Goal: Transaction & Acquisition: Purchase product/service

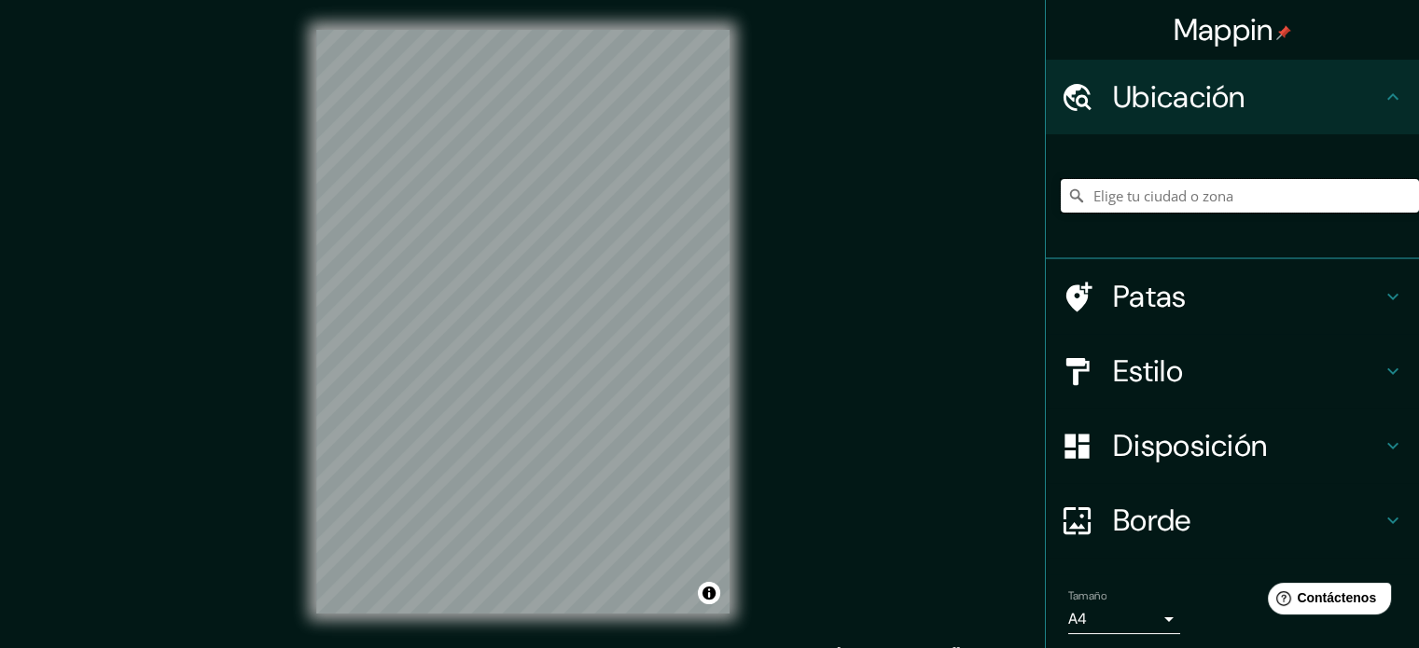
click at [1249, 188] on input "Elige tu ciudad o zona" at bounding box center [1240, 196] width 358 height 34
paste input "[STREET_ADDRESS][PERSON_NAME]."
type input "[GEOGRAPHIC_DATA]"
click at [1381, 368] on icon at bounding box center [1392, 371] width 22 height 22
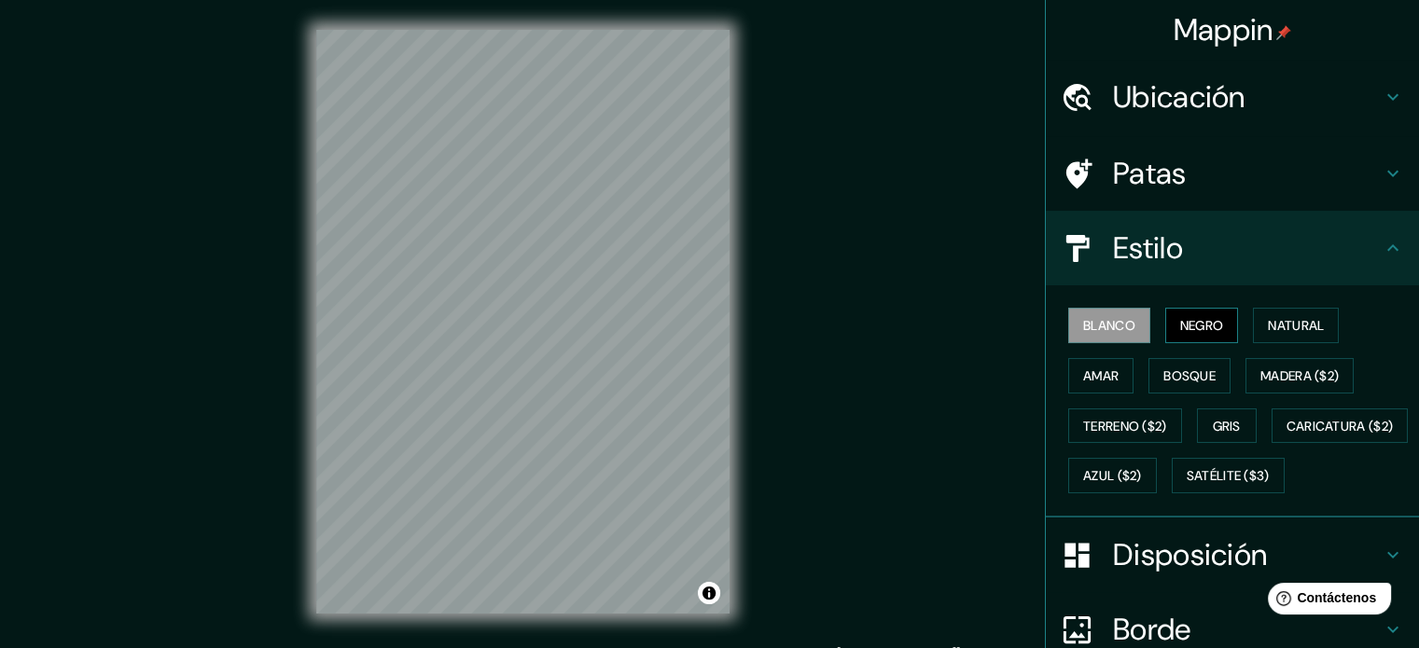
click at [1186, 326] on font "Negro" at bounding box center [1202, 325] width 44 height 17
click at [1313, 326] on font "Natural" at bounding box center [1296, 325] width 56 height 17
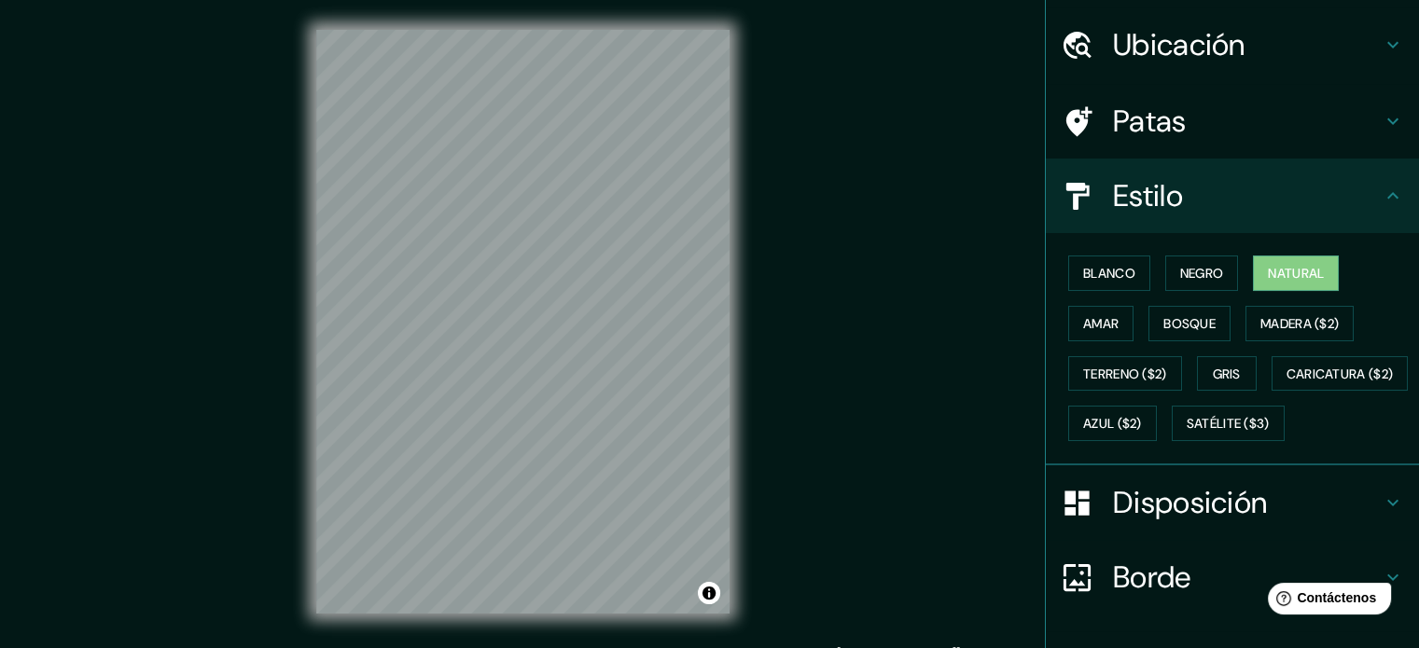
scroll to position [220, 0]
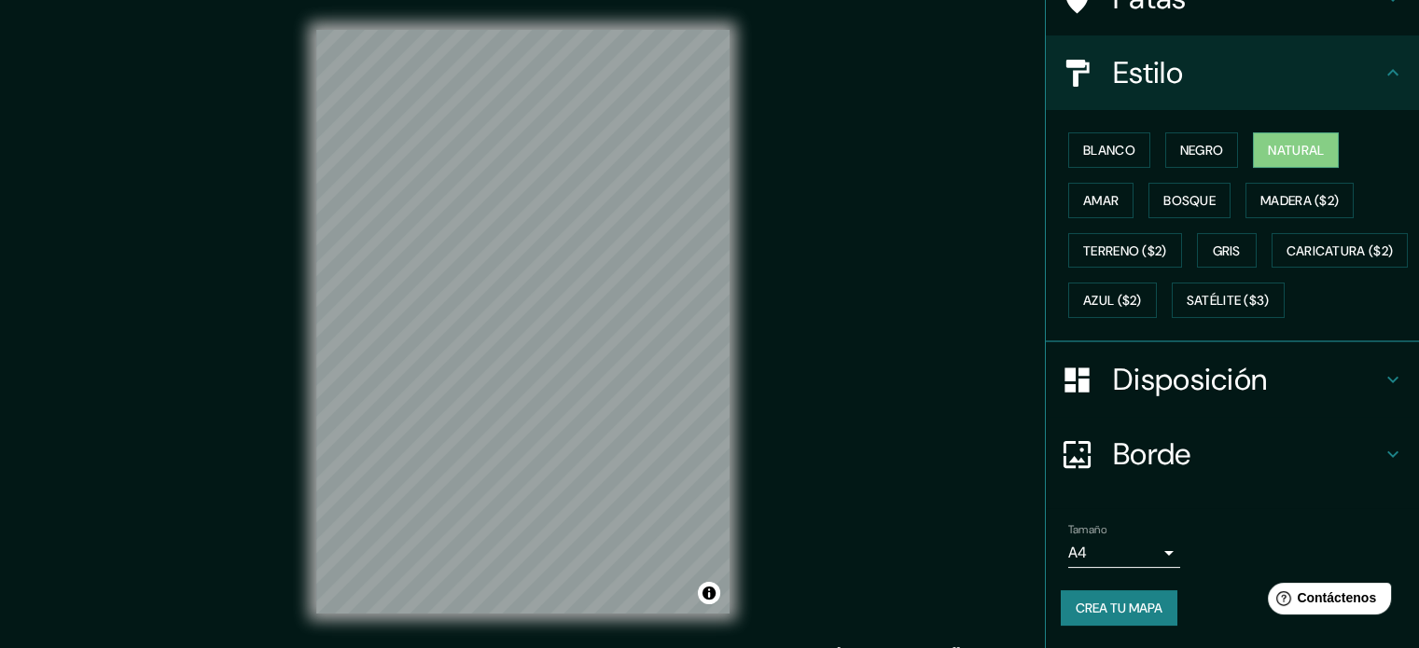
click at [1381, 375] on icon at bounding box center [1392, 379] width 22 height 22
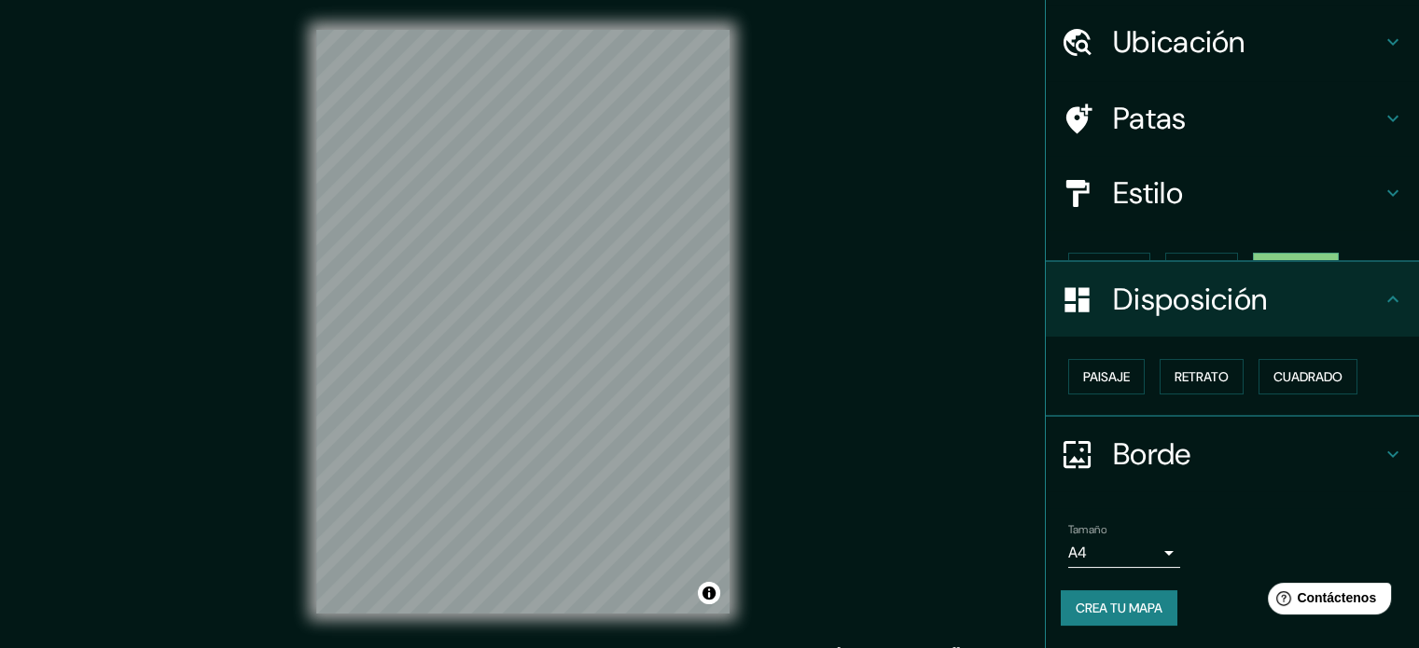
scroll to position [22, 0]
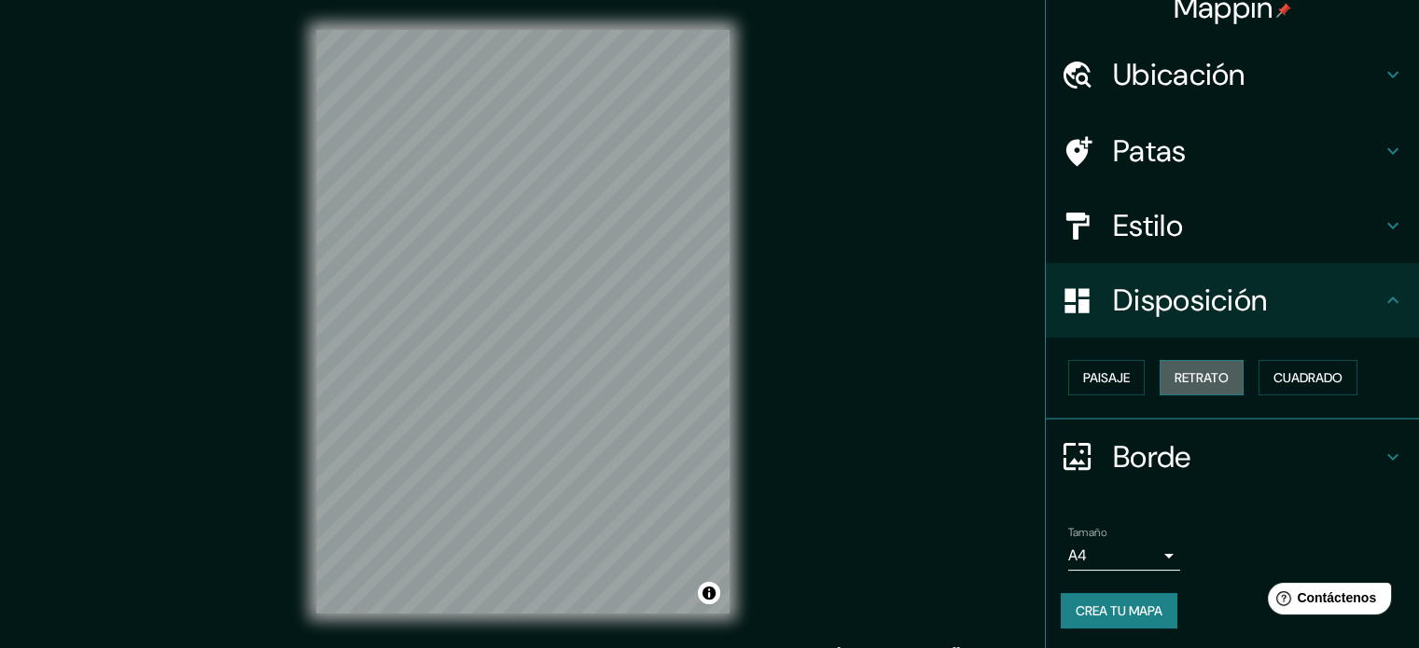
click at [1213, 374] on font "Retrato" at bounding box center [1201, 377] width 54 height 17
click at [1273, 373] on font "Cuadrado" at bounding box center [1307, 377] width 69 height 17
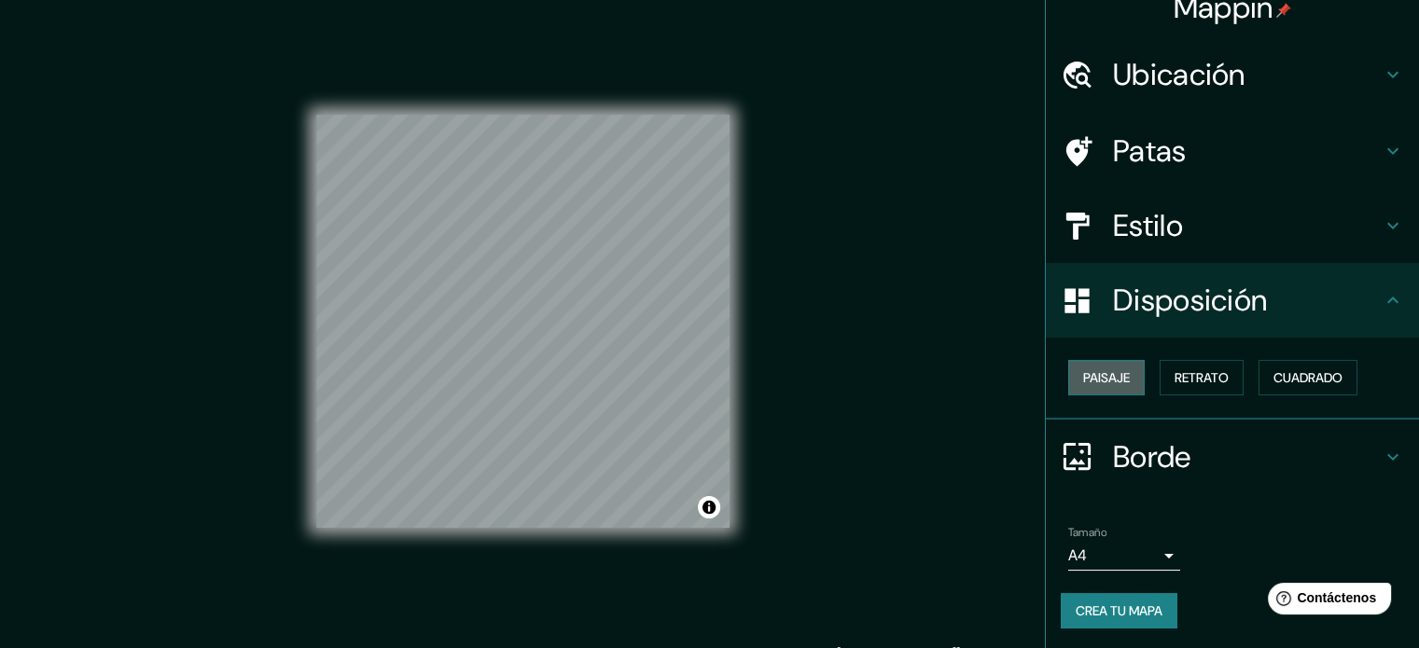
click at [1088, 373] on font "Paisaje" at bounding box center [1106, 377] width 47 height 17
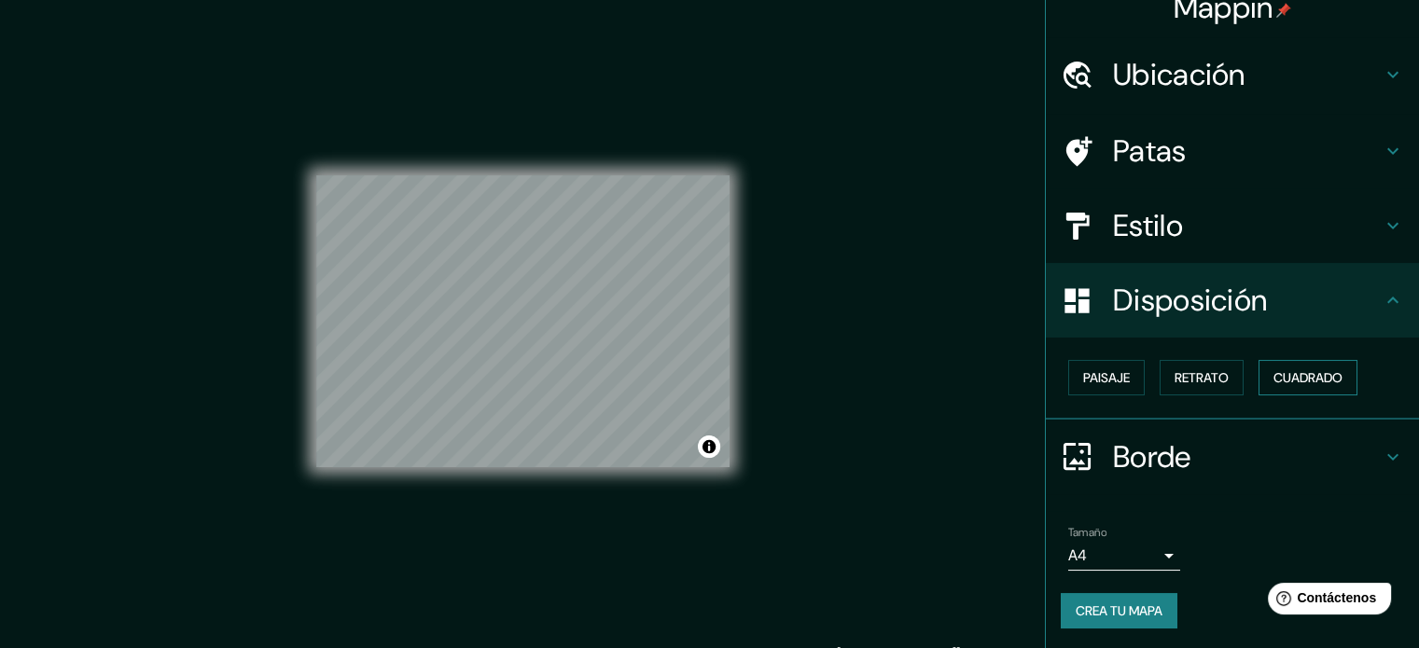
click at [1283, 369] on font "Cuadrado" at bounding box center [1307, 377] width 69 height 17
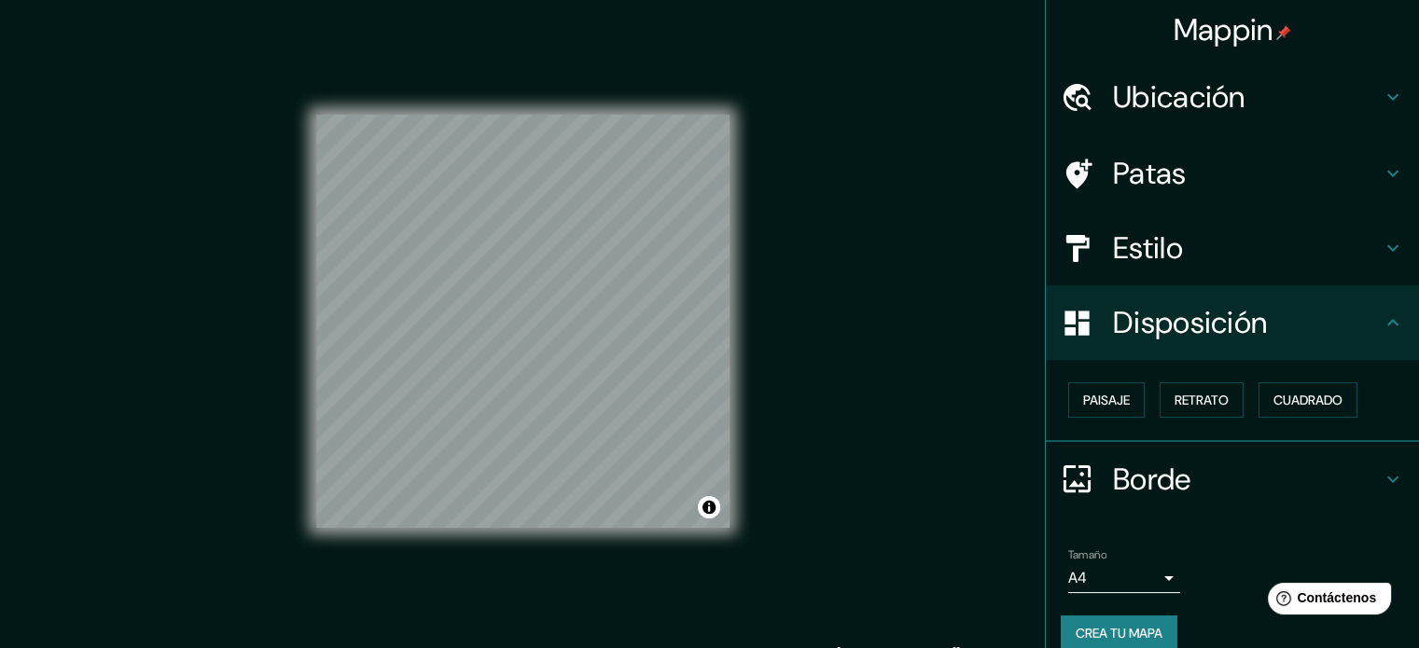
scroll to position [0, 0]
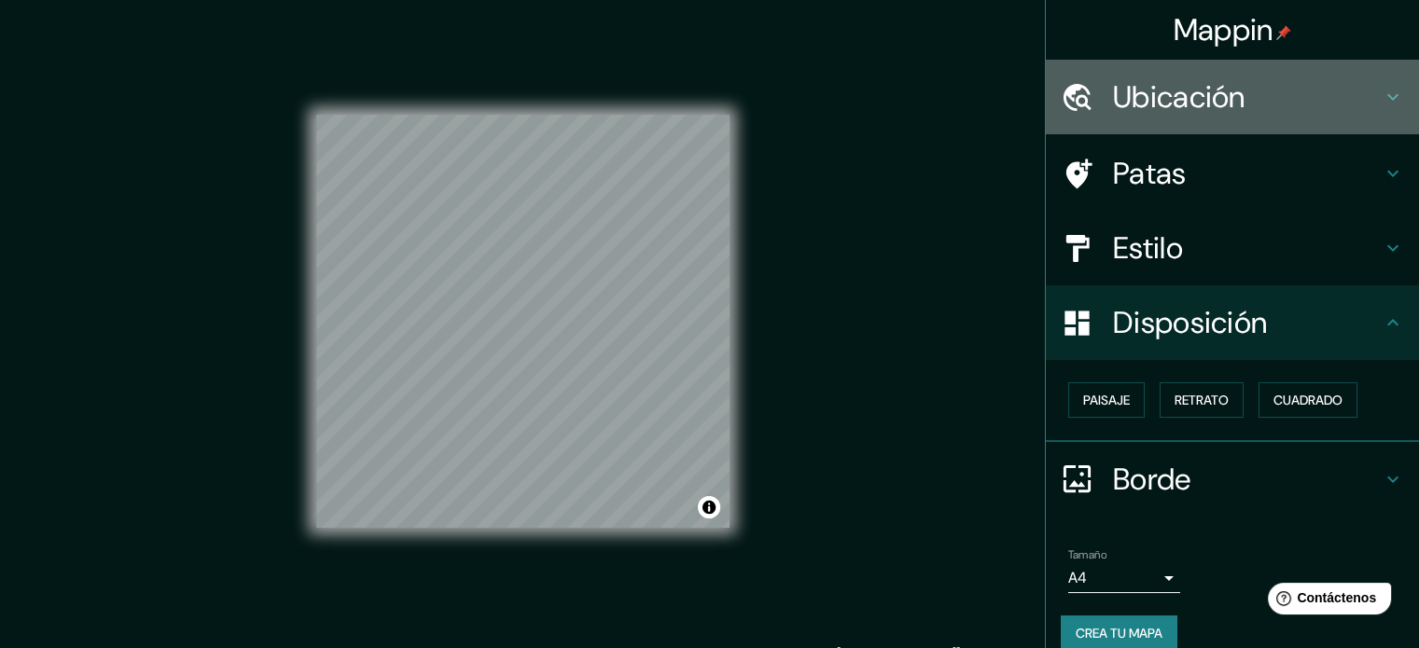
click at [1351, 86] on h4 "Ubicación" at bounding box center [1247, 96] width 269 height 37
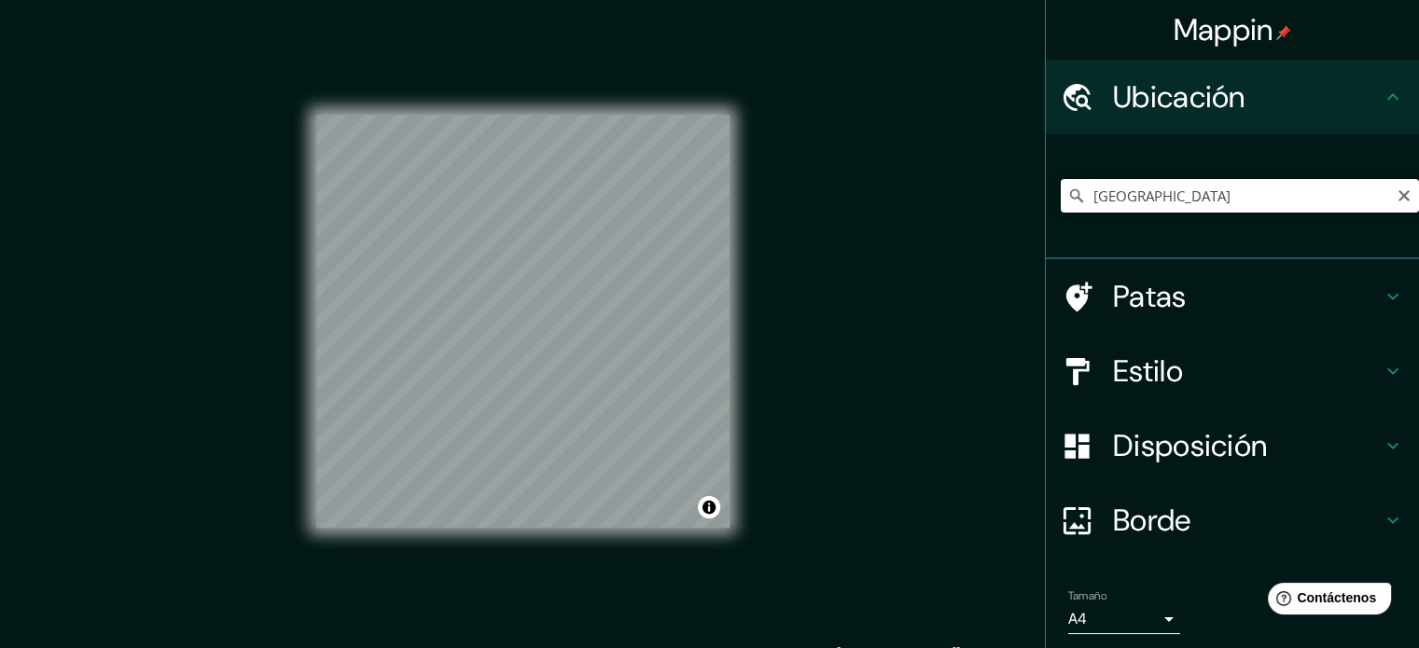
click at [1295, 197] on input "[GEOGRAPHIC_DATA]" at bounding box center [1240, 196] width 358 height 34
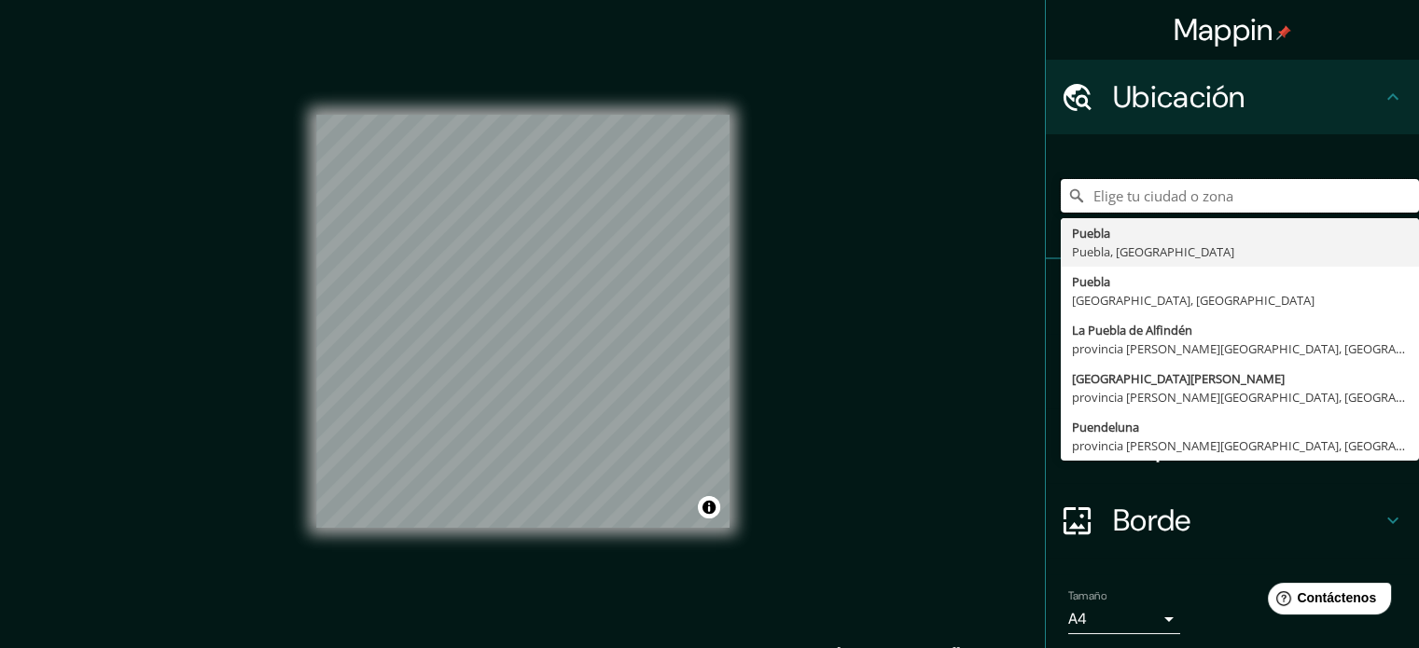
drag, startPoint x: 1242, startPoint y: 201, endPoint x: 1015, endPoint y: 206, distance: 227.7
click at [1015, 206] on div "Mappin [GEOGRAPHIC_DATA], [GEOGRAPHIC_DATA] [GEOGRAPHIC_DATA] [GEOGRAPHIC_DATA]…" at bounding box center [709, 336] width 1419 height 673
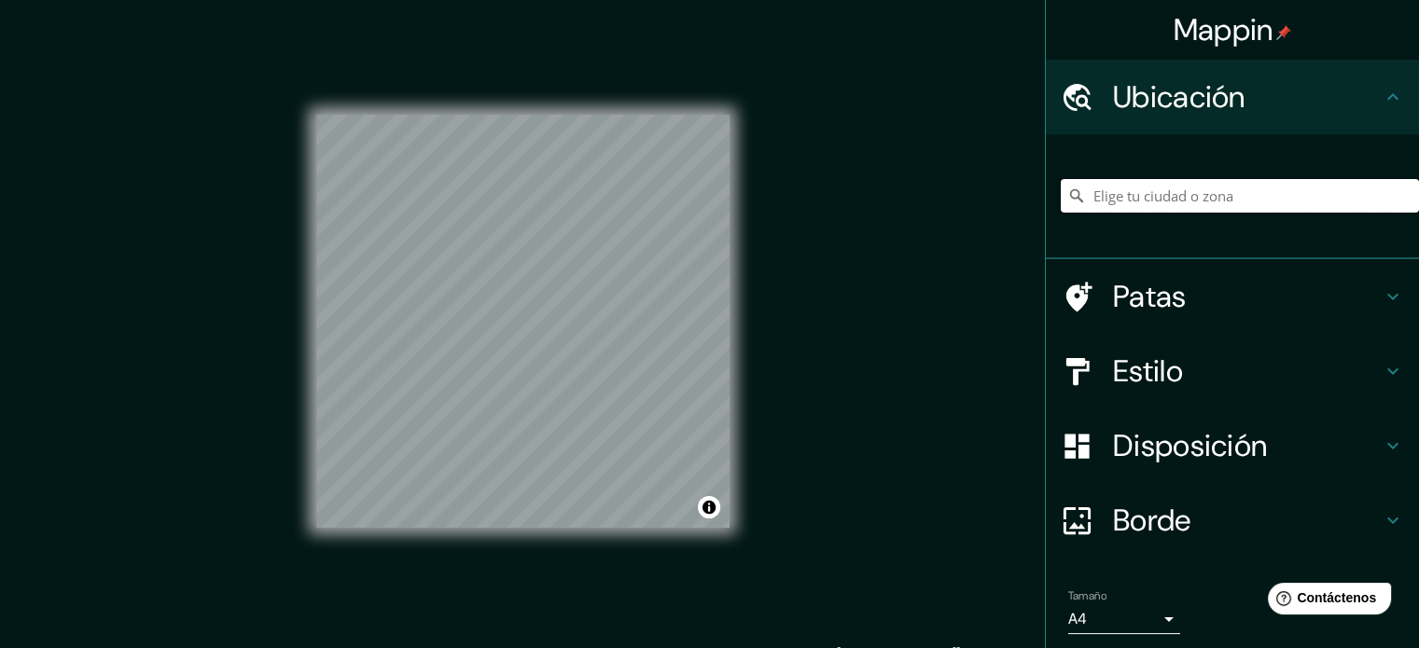
paste input "[STREET_ADDRESS][PERSON_NAME]."
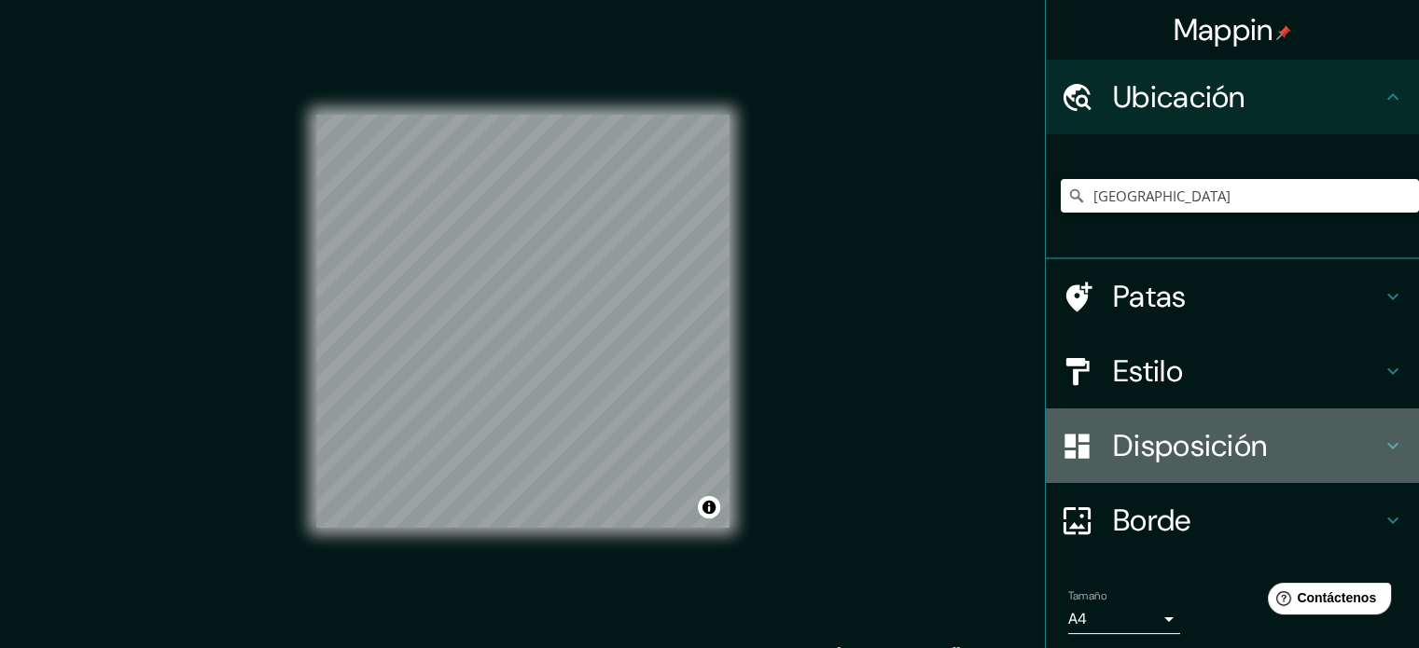
click at [1189, 439] on font "Disposición" at bounding box center [1190, 445] width 154 height 39
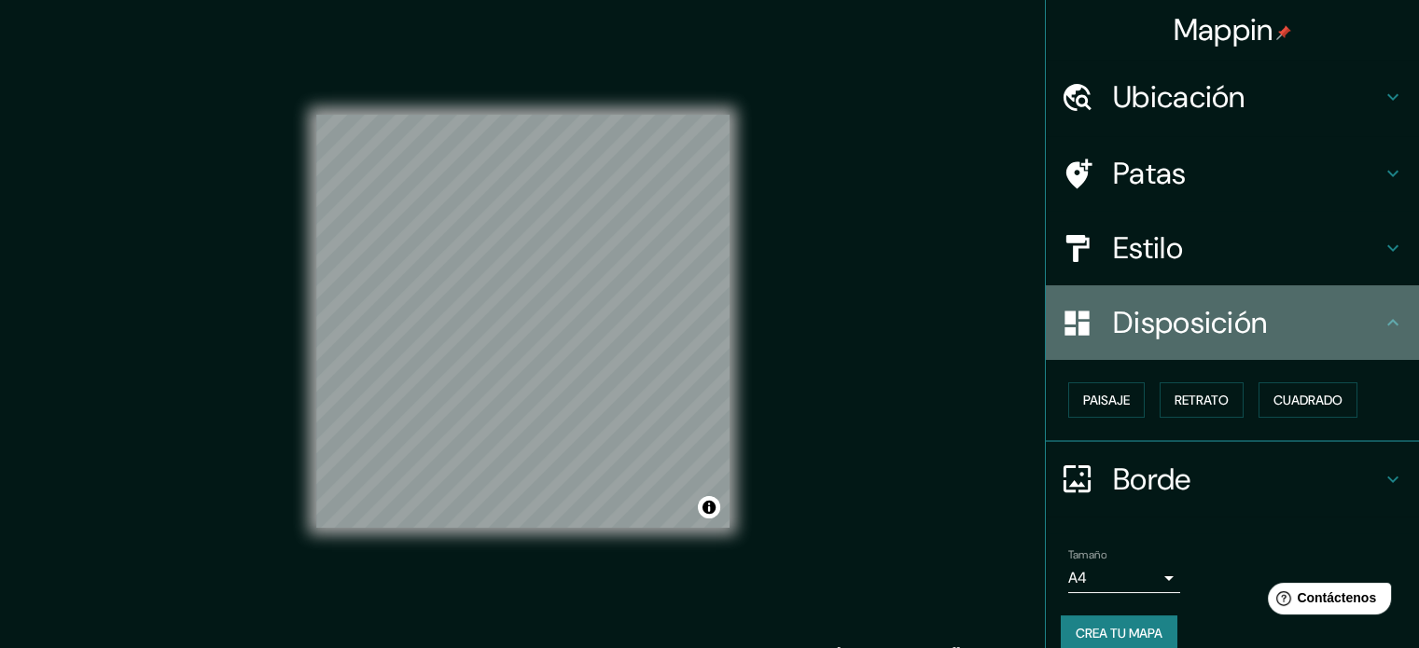
click at [1190, 338] on font "Disposición" at bounding box center [1190, 322] width 154 height 39
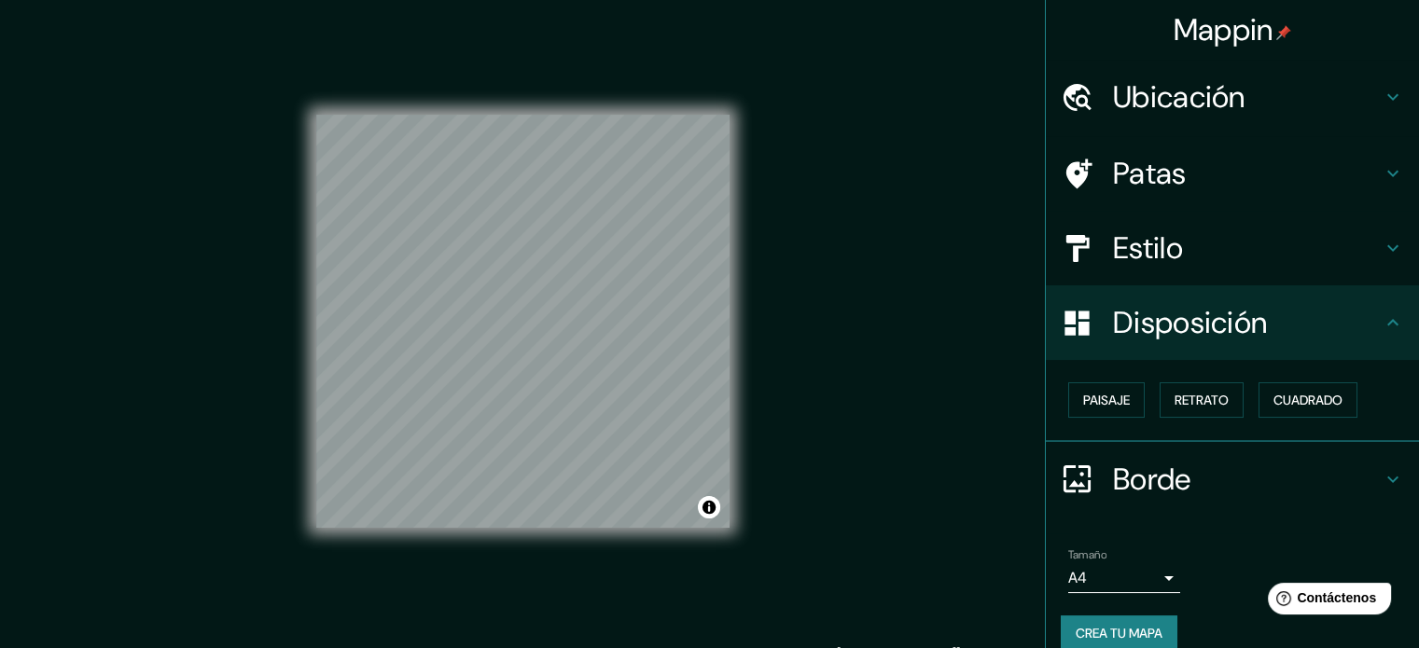
click at [1157, 247] on font "Estilo" at bounding box center [1148, 248] width 70 height 39
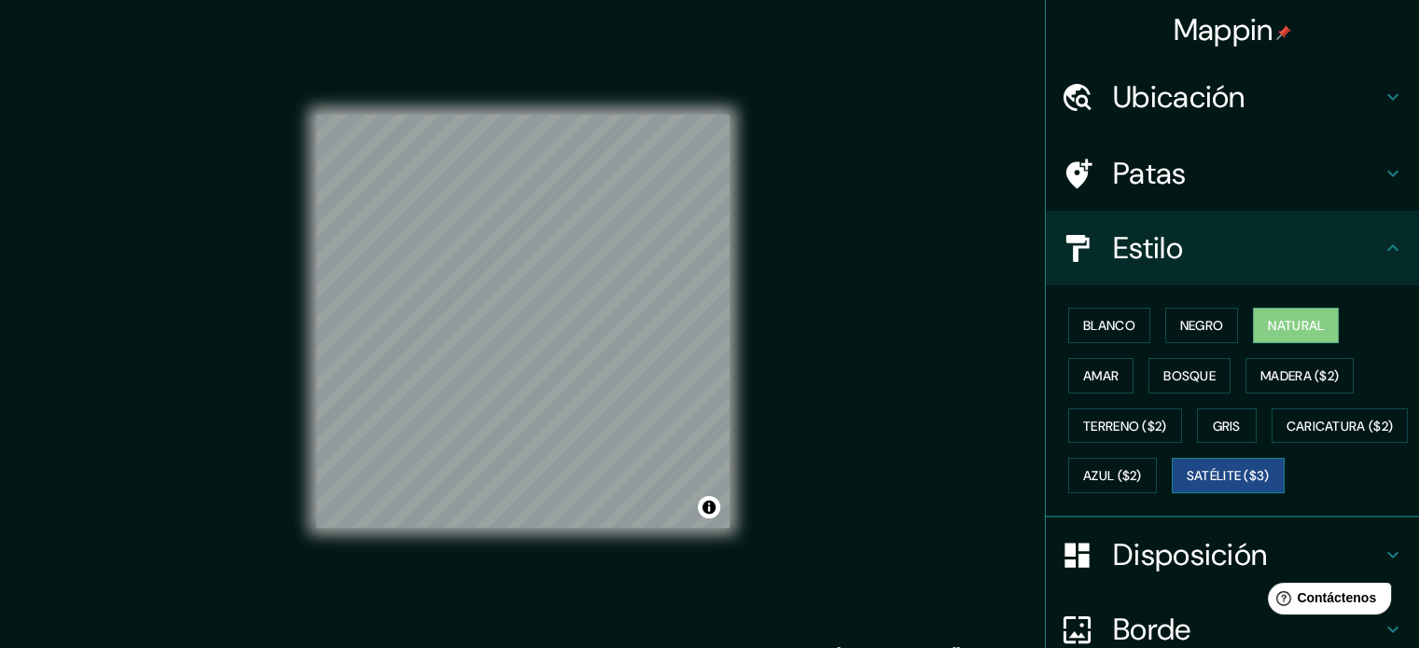
click at [1186, 485] on font "Satélite ($3)" at bounding box center [1227, 476] width 83 height 17
click at [1142, 478] on font "Azul ($2)" at bounding box center [1112, 476] width 59 height 17
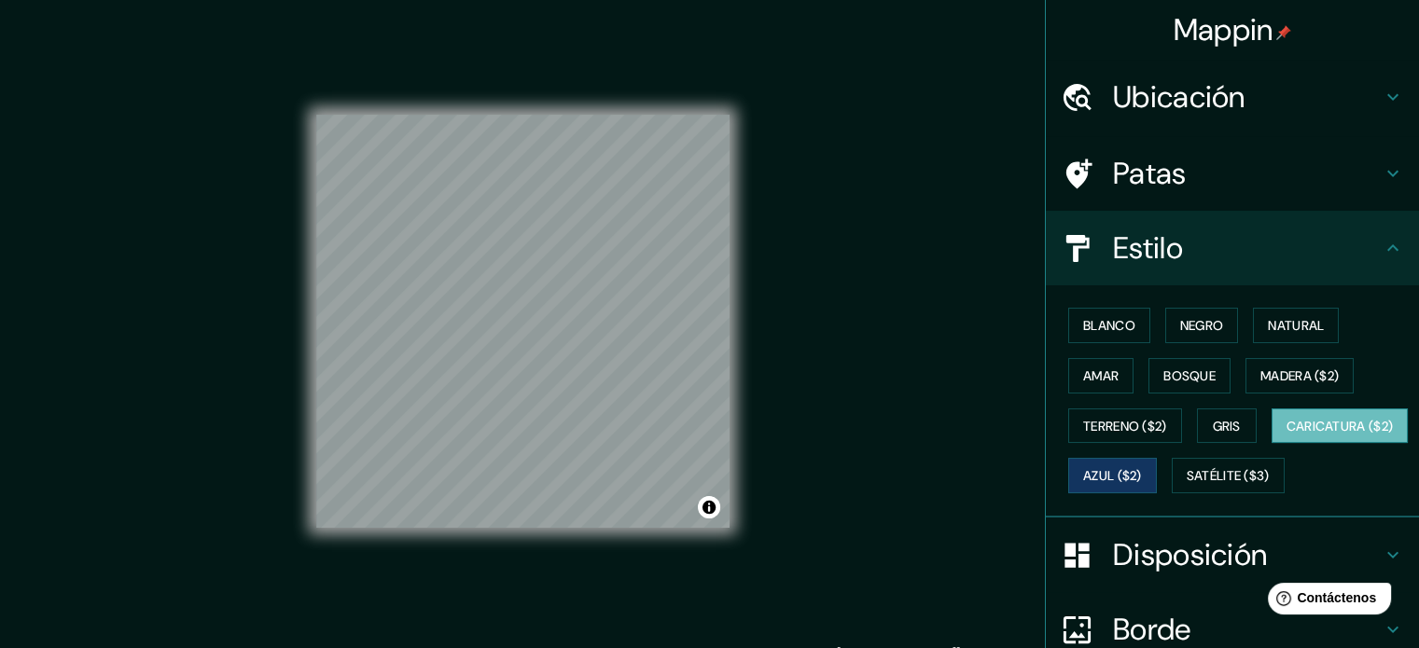
click at [1286, 435] on font "Caricatura ($2)" at bounding box center [1339, 426] width 107 height 17
click at [1133, 424] on font "Terreno ($2)" at bounding box center [1125, 426] width 84 height 17
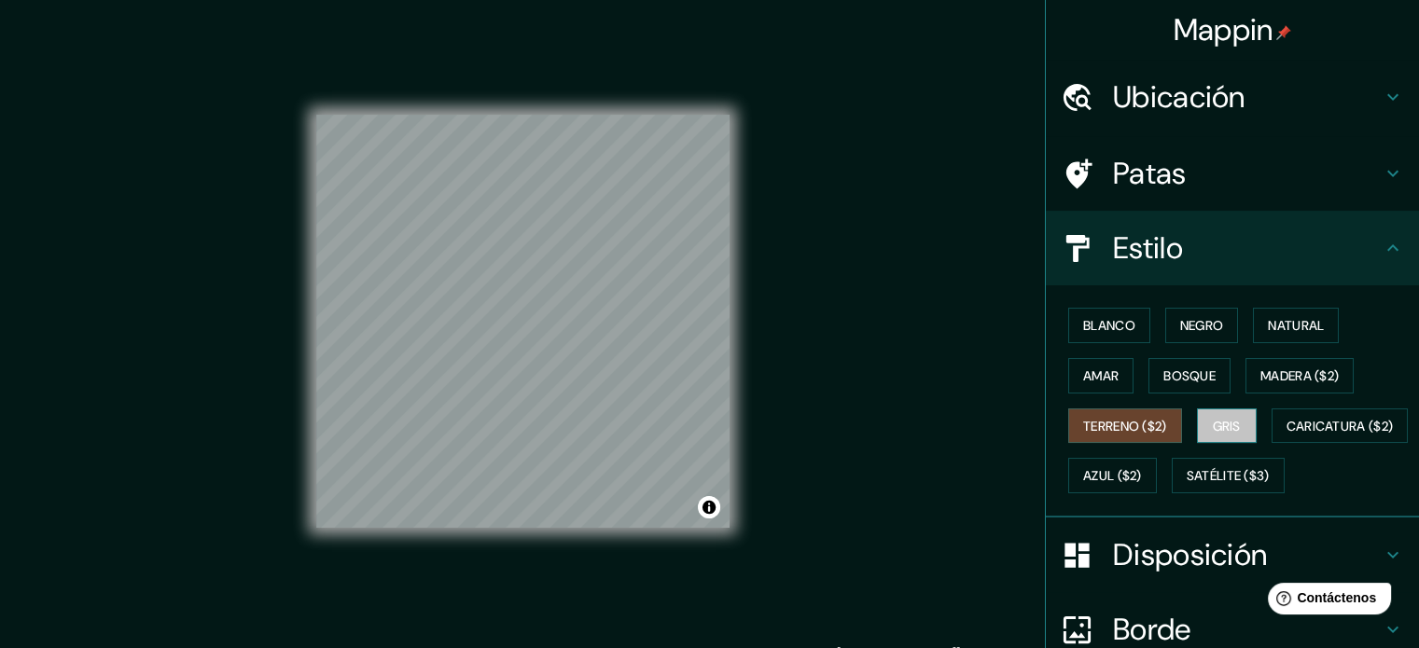
click at [1200, 423] on button "Gris" at bounding box center [1227, 426] width 60 height 35
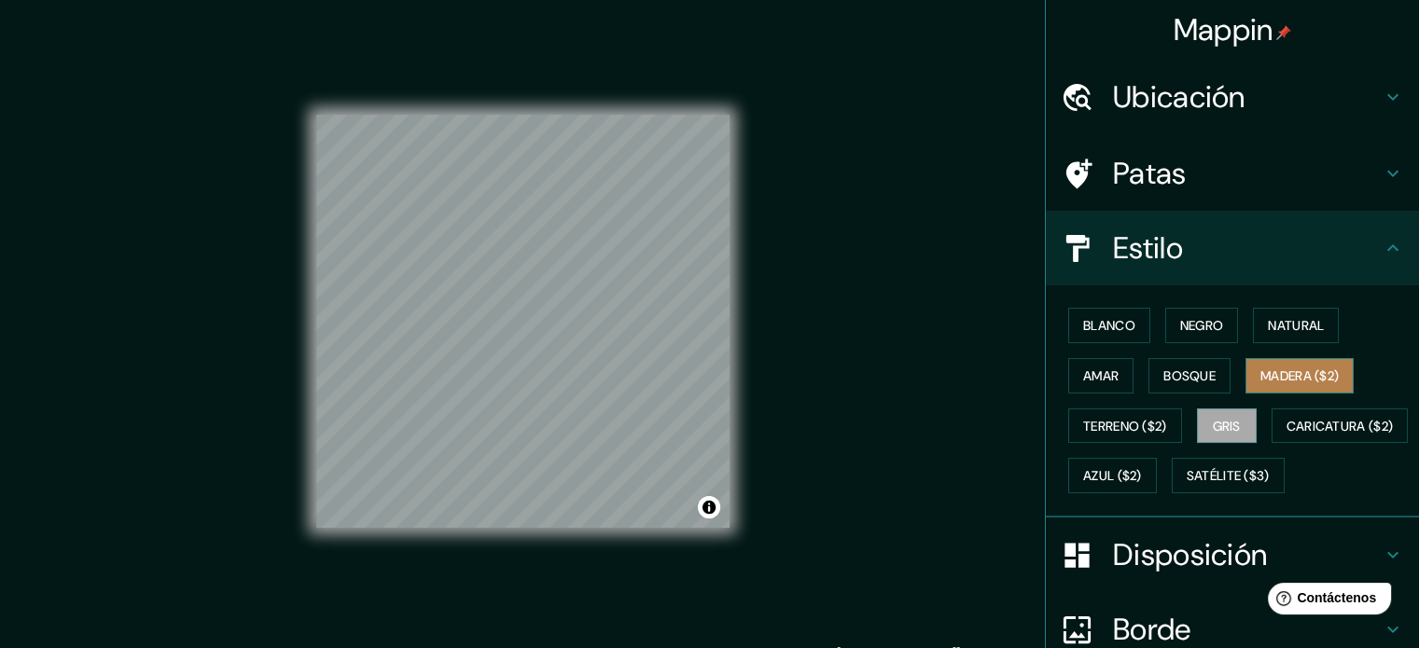
click at [1293, 368] on font "Madera ($2)" at bounding box center [1299, 376] width 78 height 17
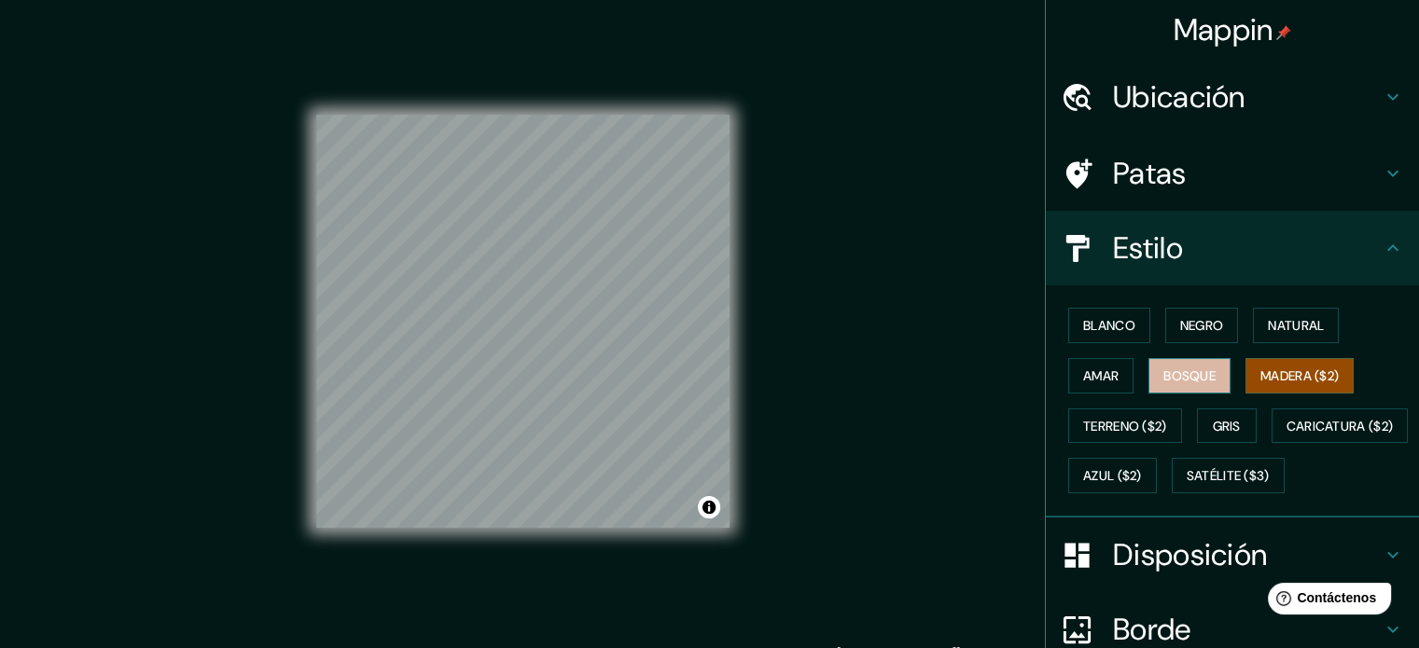
click at [1175, 372] on font "Bosque" at bounding box center [1189, 376] width 52 height 17
click at [1089, 376] on font "Amar" at bounding box center [1100, 376] width 35 height 17
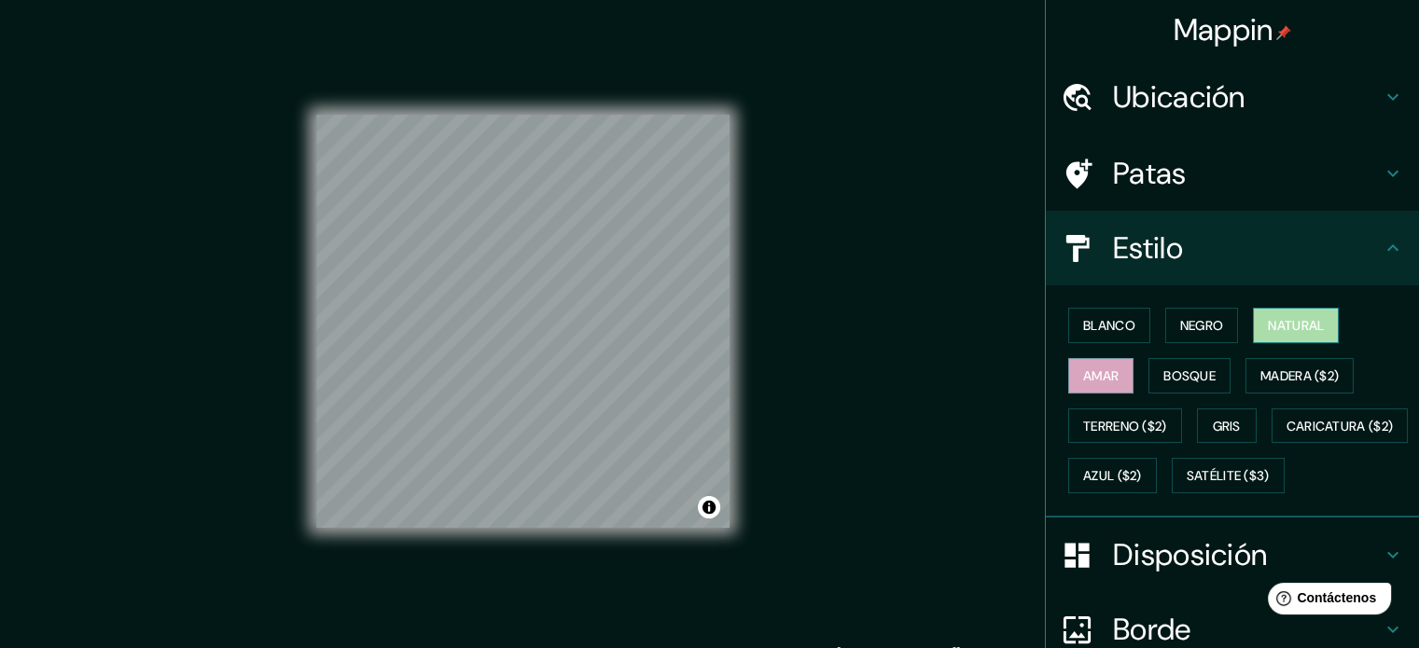
click at [1287, 317] on font "Natural" at bounding box center [1296, 325] width 56 height 17
click at [1180, 317] on font "Negro" at bounding box center [1202, 325] width 44 height 17
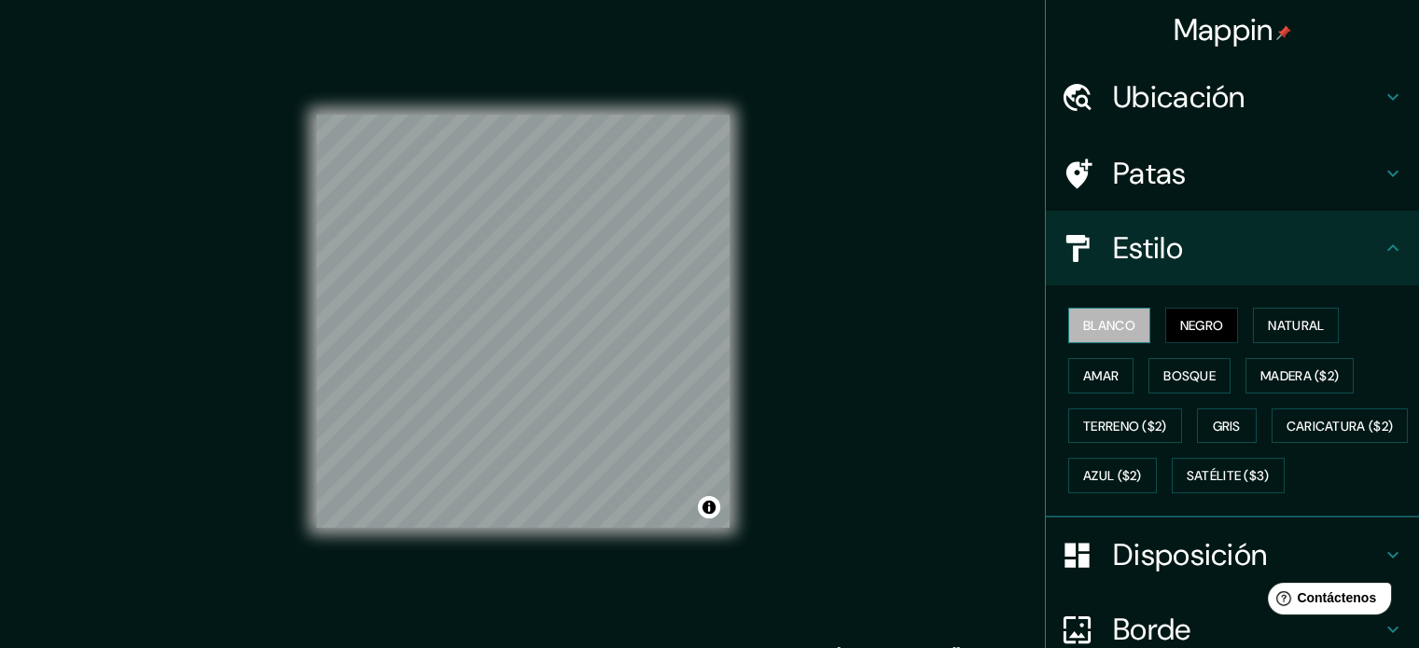
click at [1107, 317] on font "Blanco" at bounding box center [1109, 325] width 52 height 17
click at [1184, 95] on font "Ubicación" at bounding box center [1179, 96] width 132 height 39
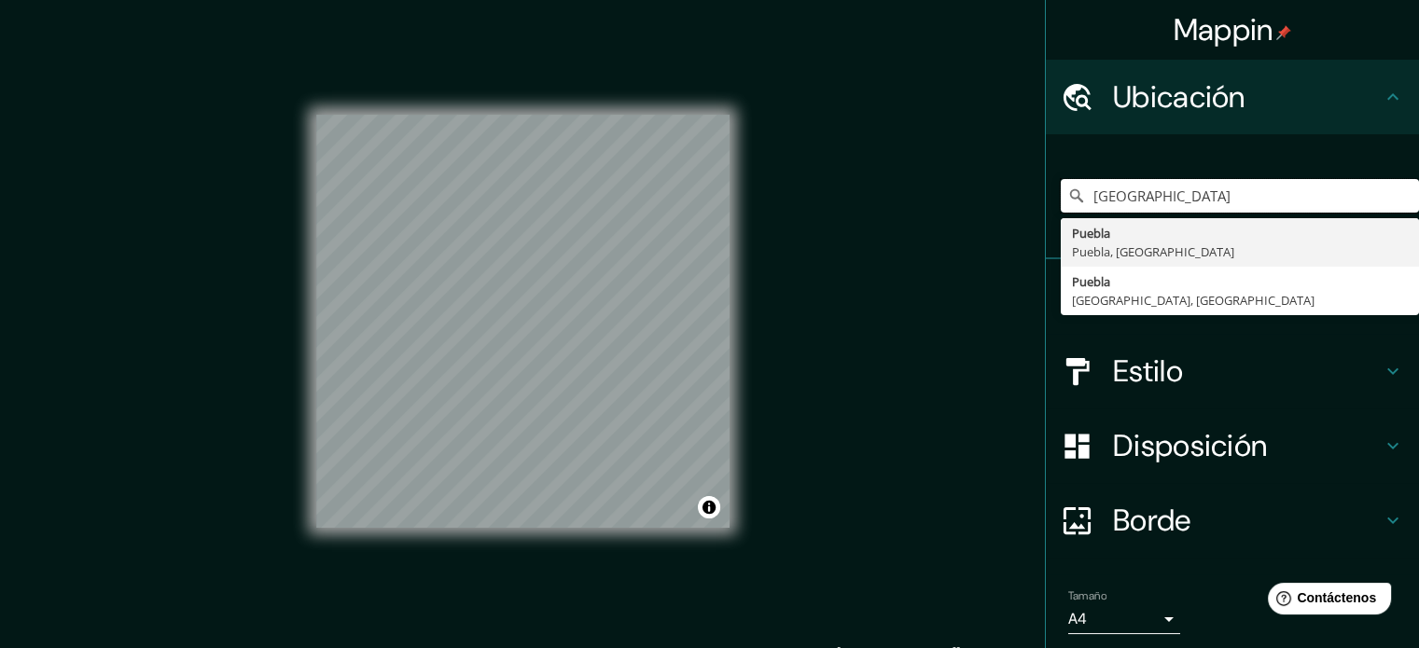
drag, startPoint x: 1302, startPoint y: 197, endPoint x: 902, endPoint y: 198, distance: 400.2
click at [902, 198] on div "Mappin [GEOGRAPHIC_DATA], [GEOGRAPHIC_DATA] [GEOGRAPHIC_DATA] [GEOGRAPHIC_DATA]…" at bounding box center [709, 336] width 1419 height 673
paste input "[STREET_ADDRESS][PERSON_NAME]."
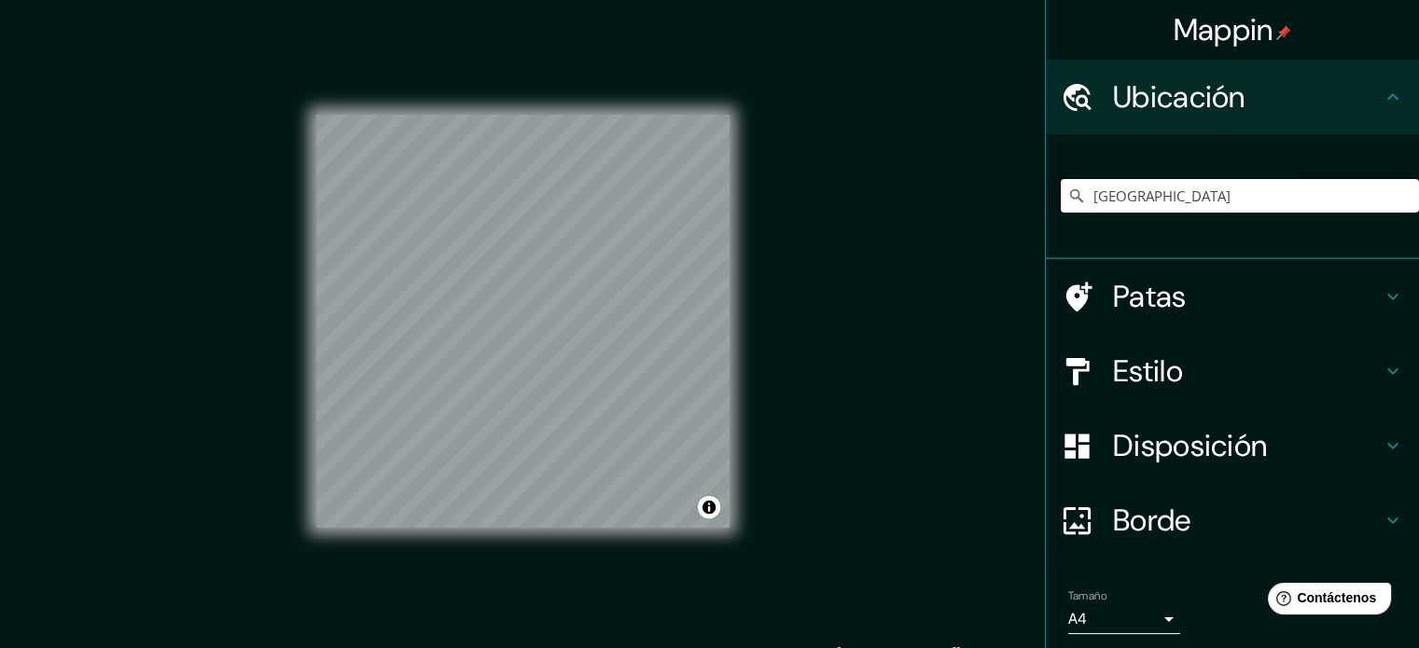
drag, startPoint x: 1034, startPoint y: 205, endPoint x: 970, endPoint y: 205, distance: 64.4
click at [970, 205] on div "Mappin [GEOGRAPHIC_DATA], [GEOGRAPHIC_DATA] [GEOGRAPHIC_DATA] [GEOGRAPHIC_DATA]…" at bounding box center [709, 336] width 1419 height 673
paste input "[STREET_ADDRESS][PERSON_NAME]."
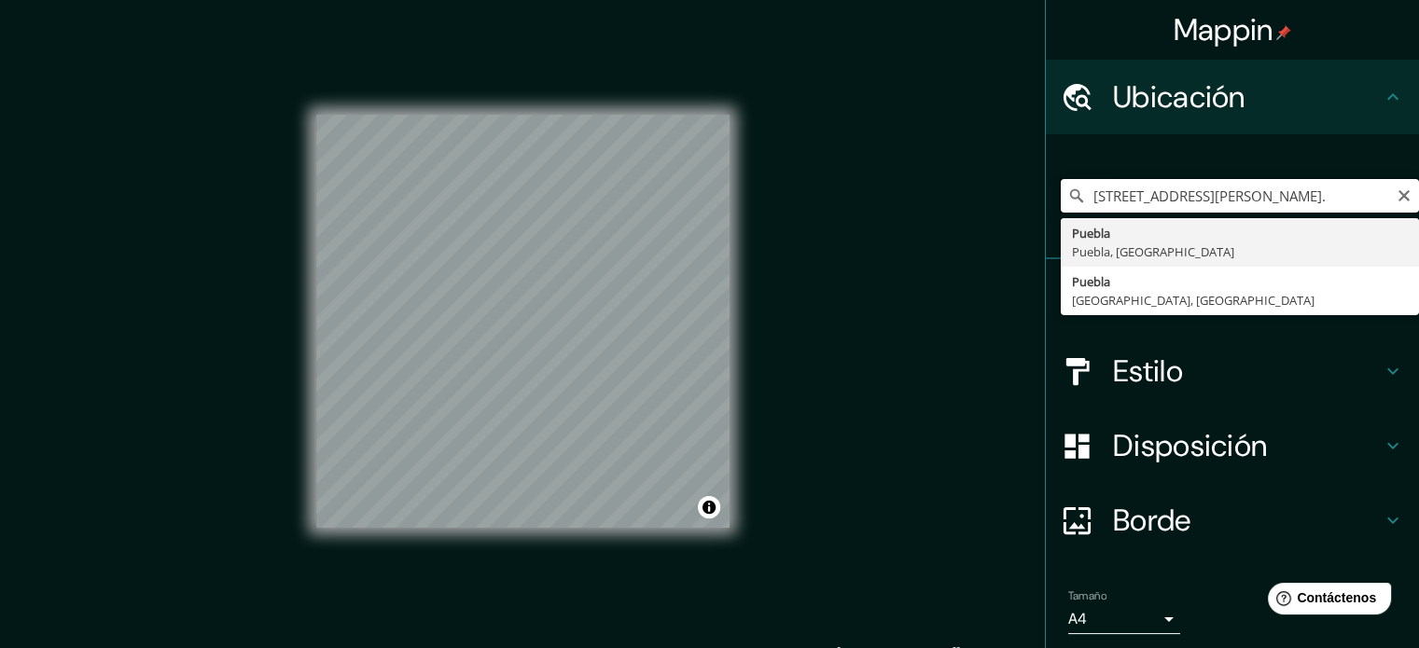
type input "[GEOGRAPHIC_DATA]"
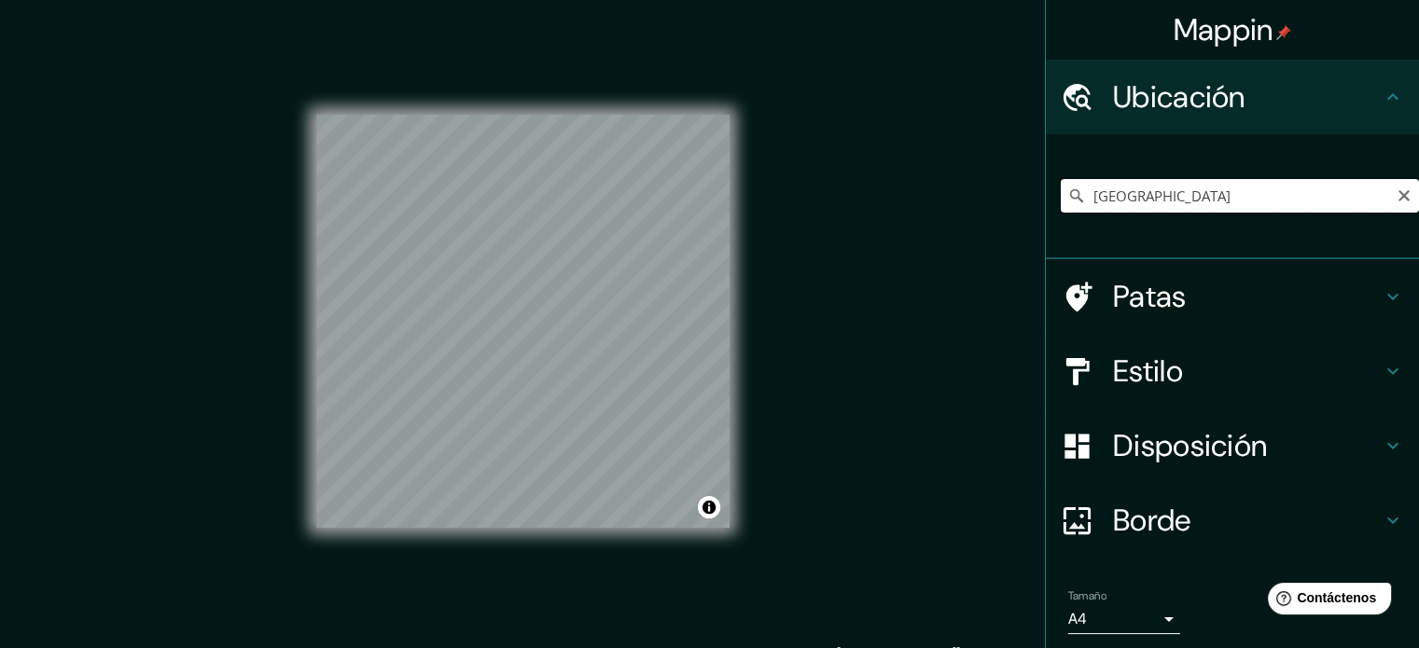
scroll to position [0, 0]
click at [956, 218] on div "Mappin [GEOGRAPHIC_DATA], [GEOGRAPHIC_DATA] [GEOGRAPHIC_DATA] [GEOGRAPHIC_DATA]…" at bounding box center [709, 336] width 1419 height 673
click at [910, 172] on div "Mappin [GEOGRAPHIC_DATA], [GEOGRAPHIC_DATA] [GEOGRAPHIC_DATA] [GEOGRAPHIC_DATA]…" at bounding box center [709, 336] width 1419 height 673
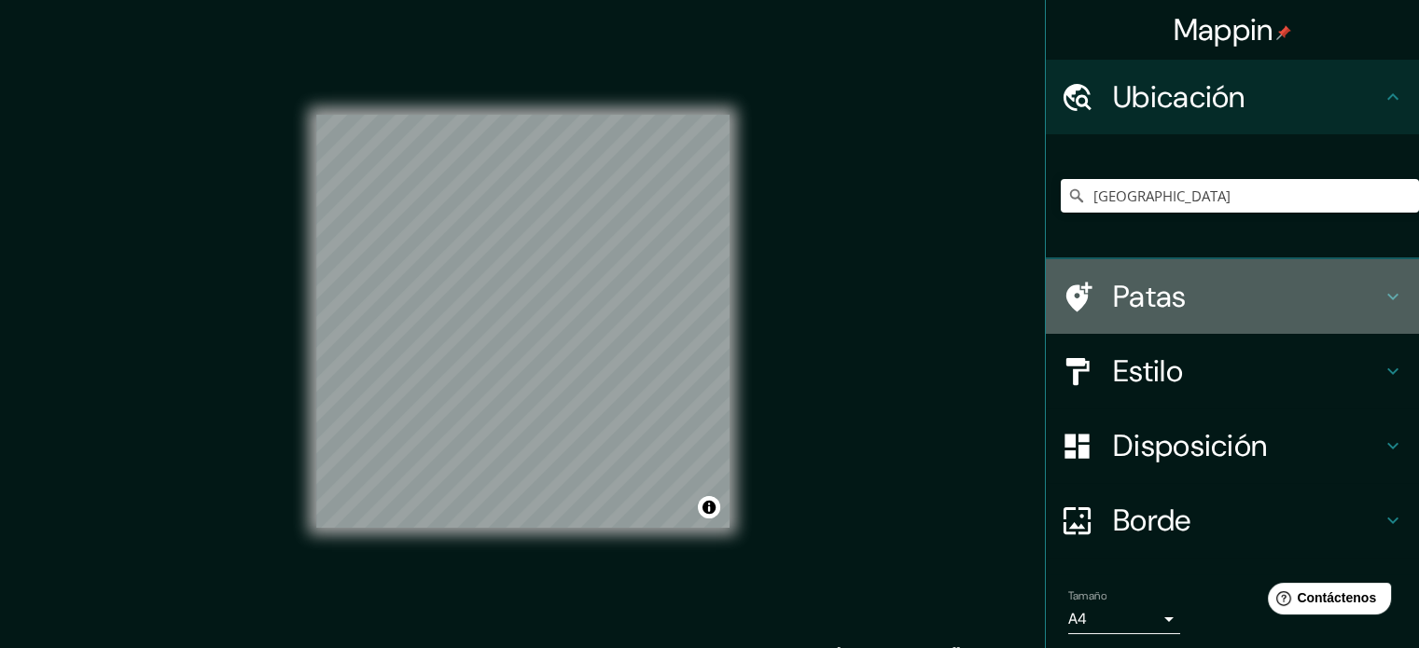
click at [1194, 296] on h4 "Patas" at bounding box center [1247, 296] width 269 height 37
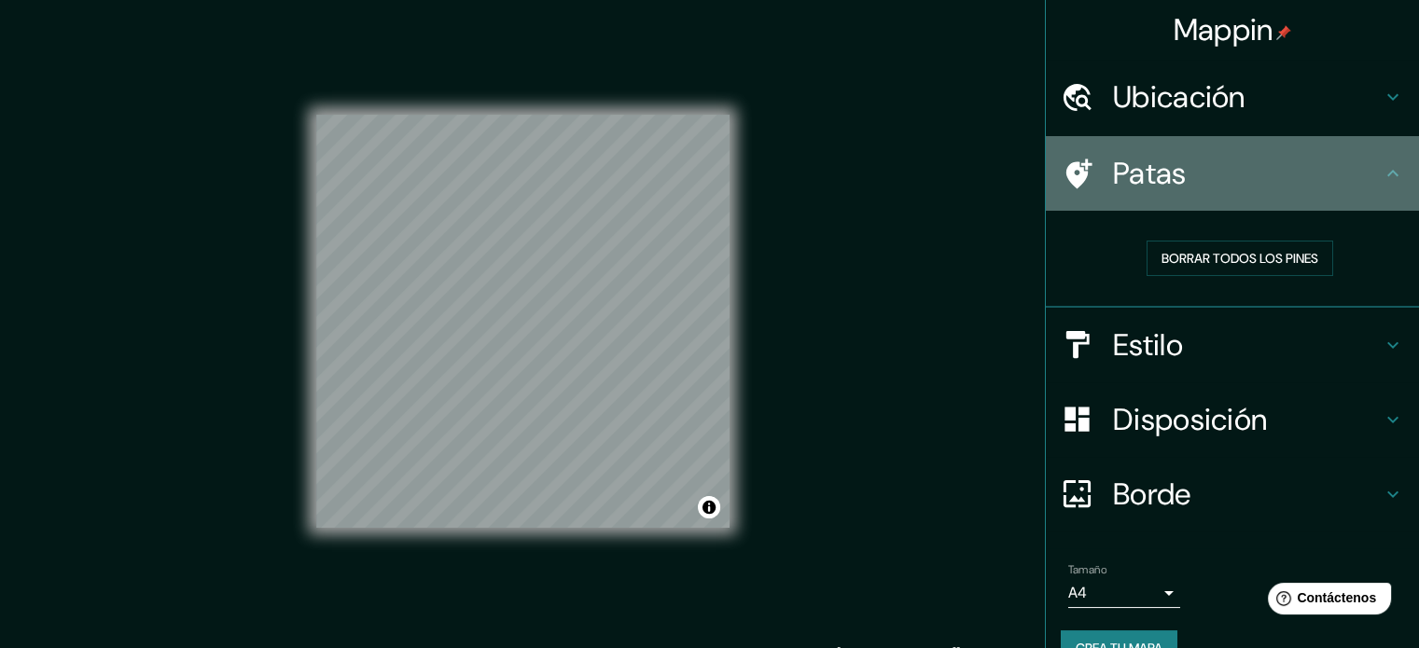
click at [1203, 178] on h4 "Patas" at bounding box center [1247, 173] width 269 height 37
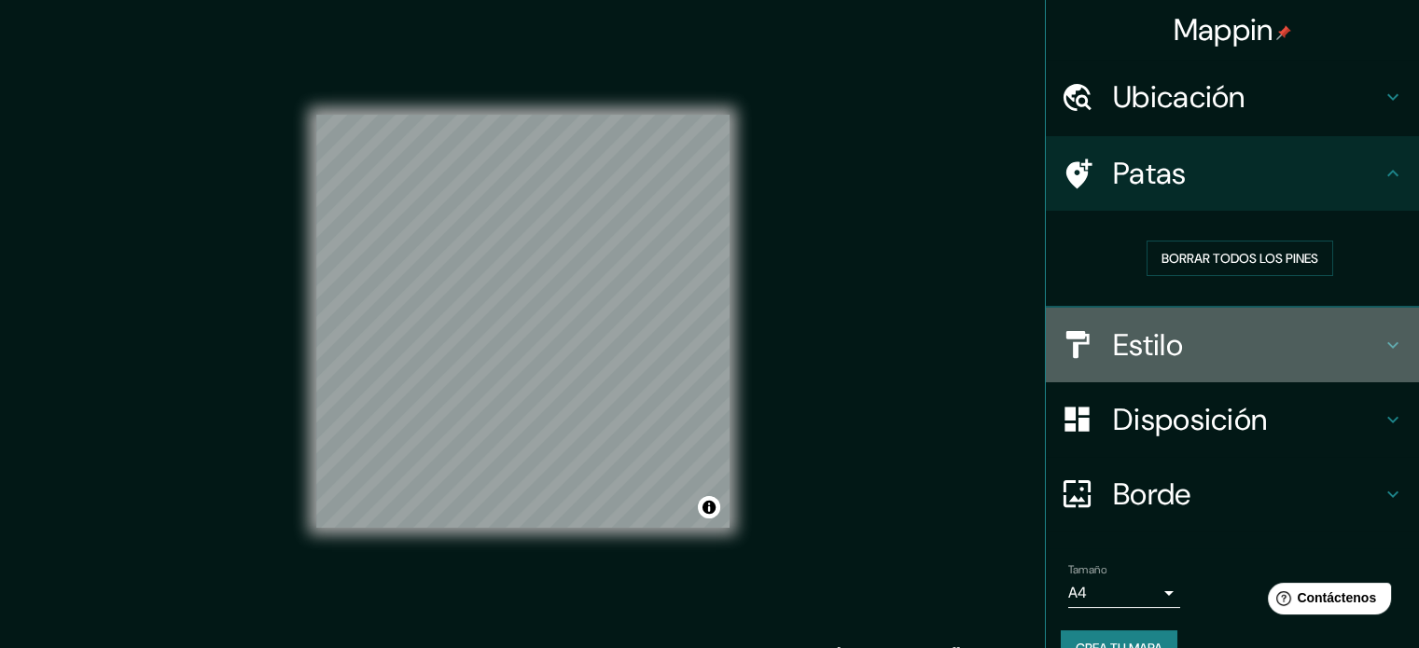
click at [1196, 328] on h4 "Estilo" at bounding box center [1247, 344] width 269 height 37
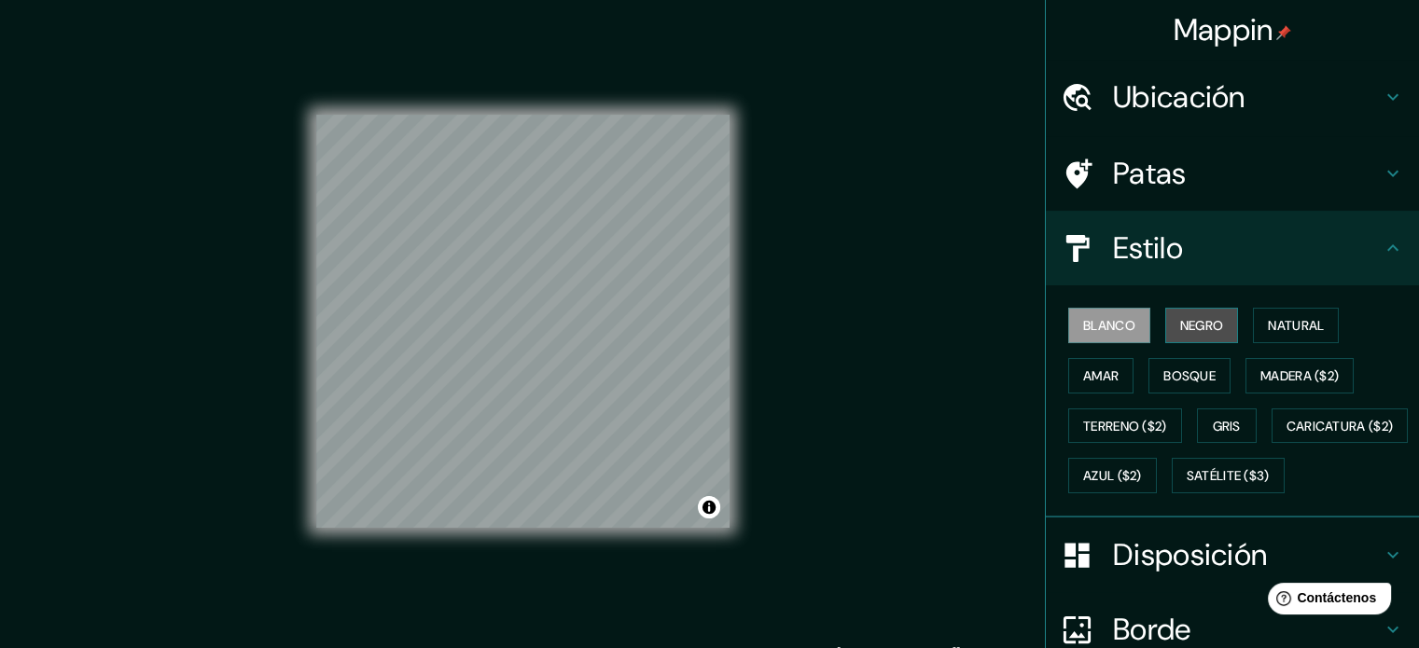
click at [1180, 321] on font "Negro" at bounding box center [1202, 325] width 44 height 17
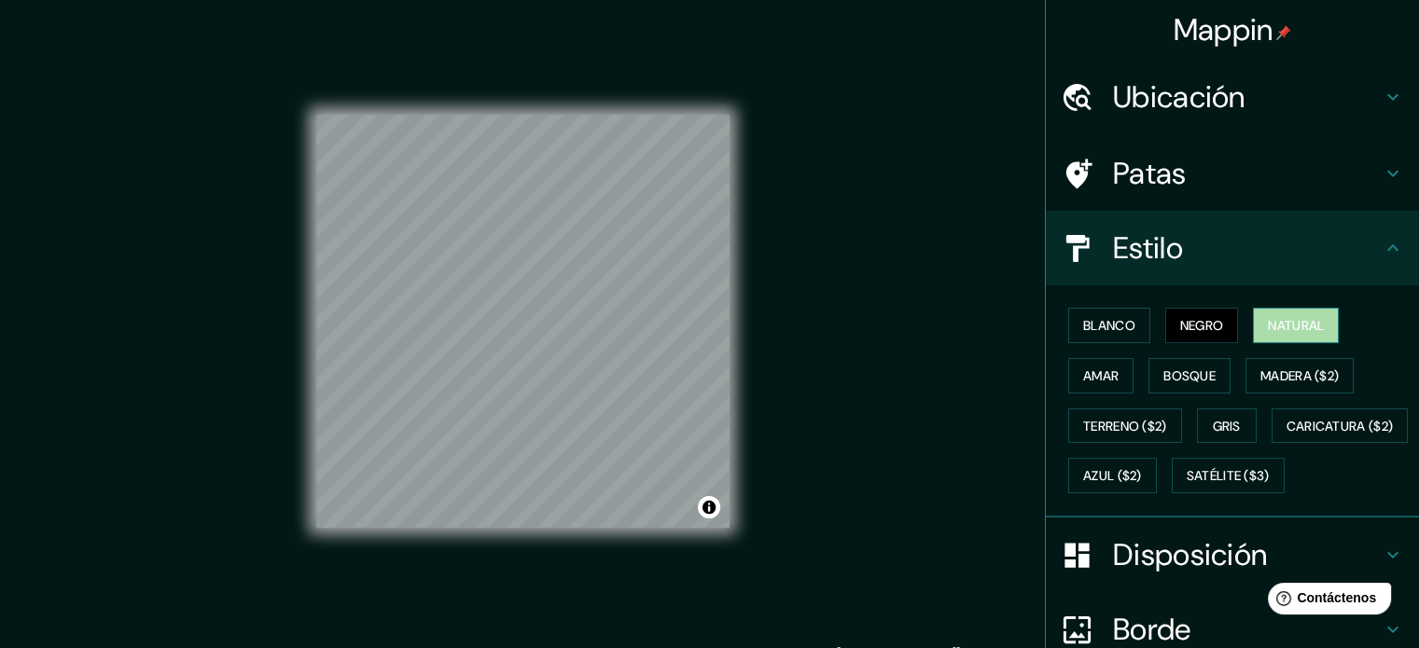
click at [1268, 321] on font "Natural" at bounding box center [1296, 325] width 56 height 17
click at [1083, 376] on font "Amar" at bounding box center [1100, 376] width 35 height 17
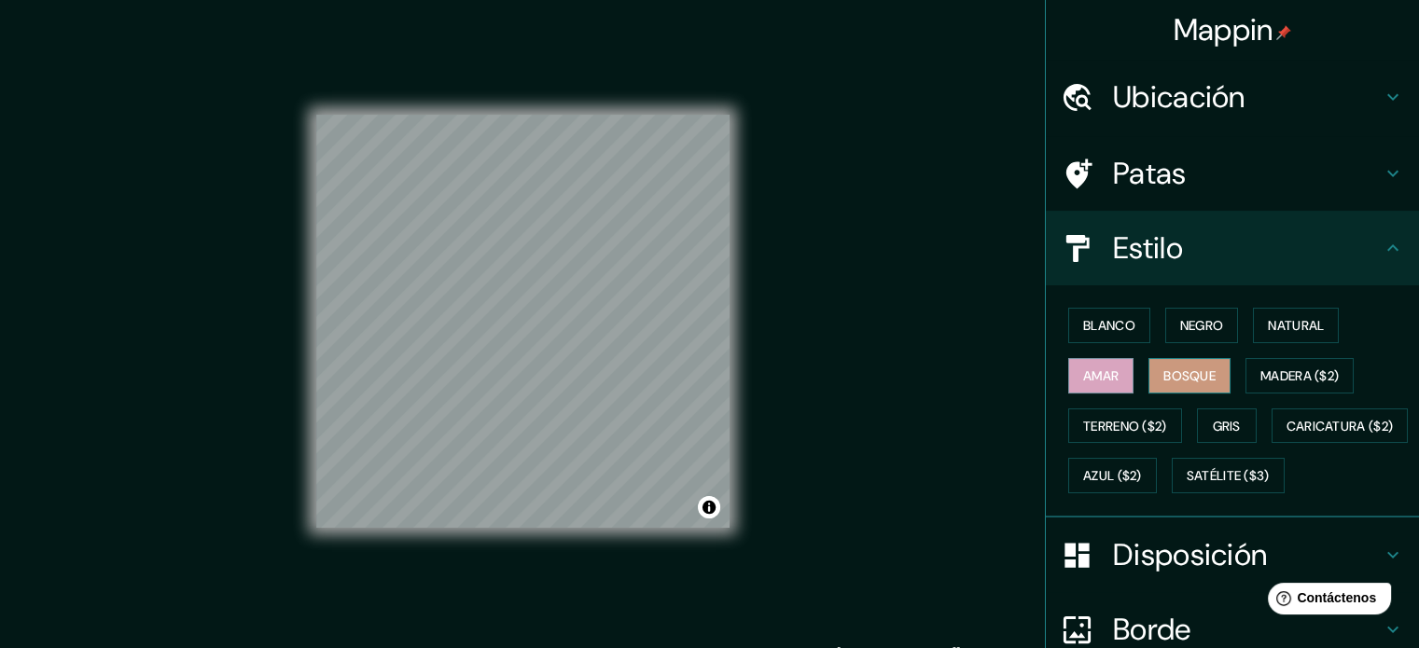
click at [1172, 376] on font "Bosque" at bounding box center [1189, 376] width 52 height 17
click at [1301, 376] on font "Madera ($2)" at bounding box center [1299, 376] width 78 height 17
